Goal: Find specific page/section: Find specific page/section

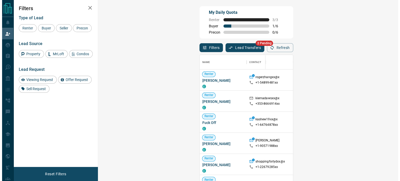
scroll to position [132, 284]
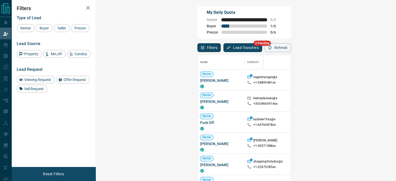
click at [223, 44] on button "Lead Transfers" at bounding box center [242, 47] width 39 height 9
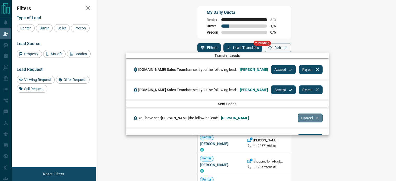
click at [298, 117] on button "Cancel" at bounding box center [310, 117] width 24 height 9
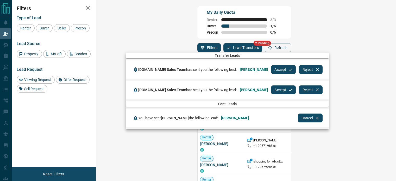
click at [6, 20] on div at bounding box center [198, 90] width 396 height 181
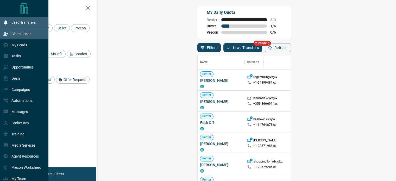
click at [2, 22] on div "Lead Transfers" at bounding box center [24, 22] width 48 height 11
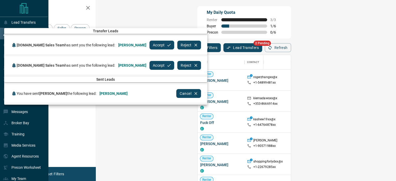
click at [247, 19] on div at bounding box center [198, 90] width 396 height 181
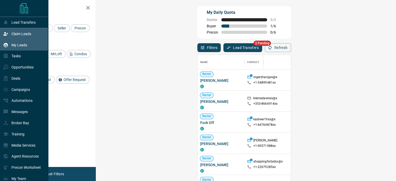
click at [14, 44] on p "My Leads" at bounding box center [19, 45] width 16 height 4
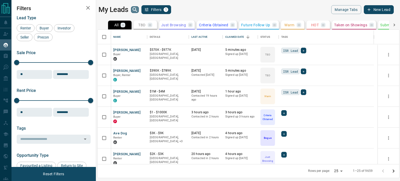
click at [133, 10] on icon "search button" at bounding box center [134, 9] width 4 height 4
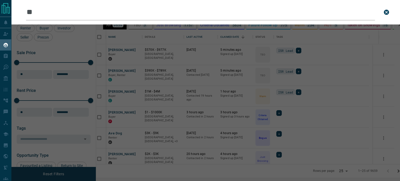
scroll to position [130, 297]
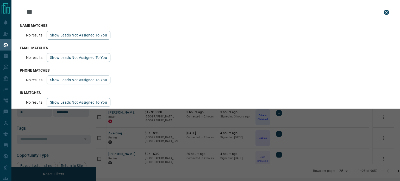
type input "*"
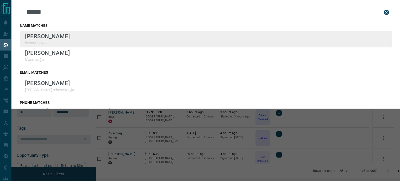
type input "*****"
